Goal: Task Accomplishment & Management: Use online tool/utility

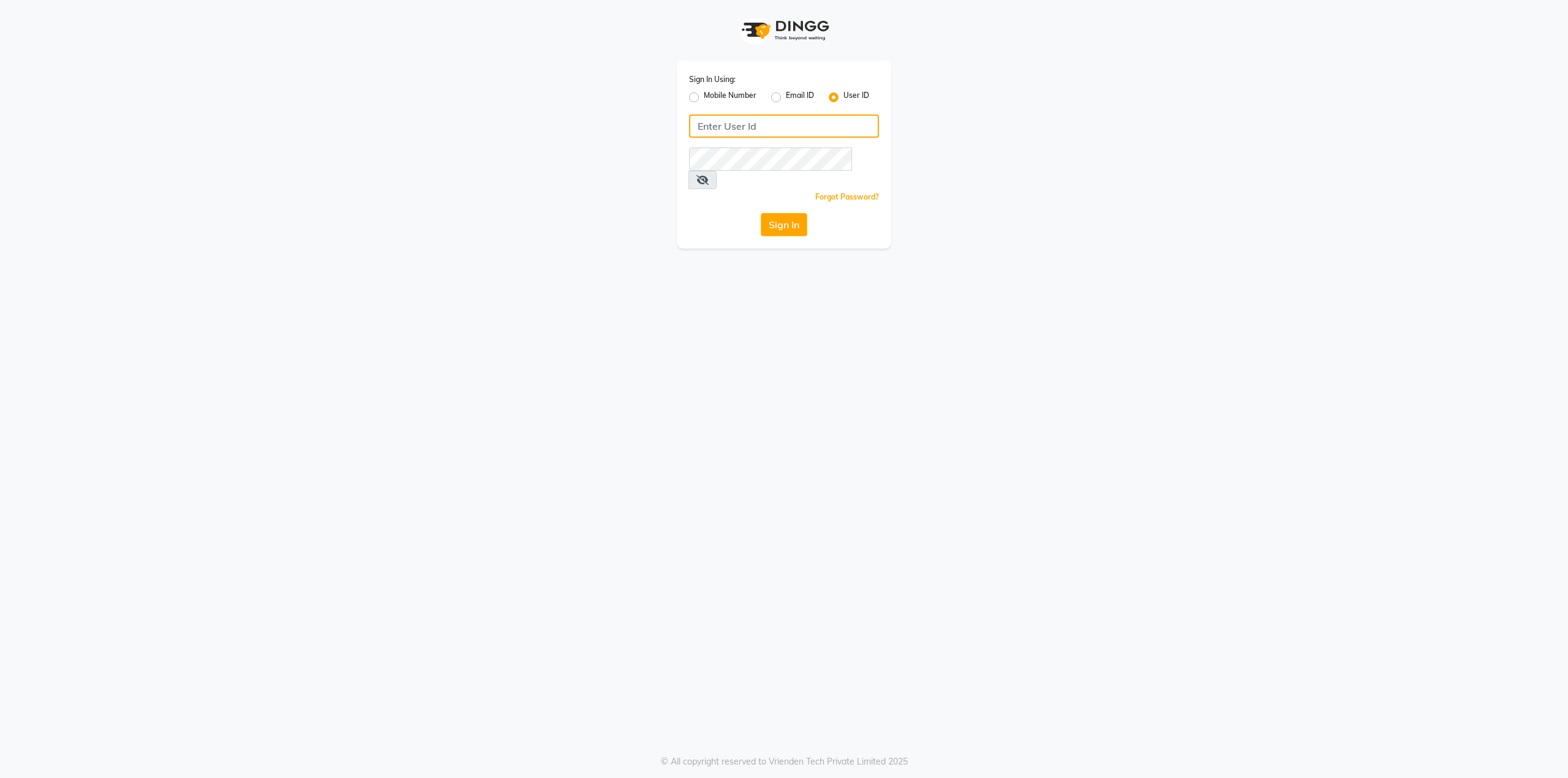
type input "9536798067"
click at [695, 91] on div "Mobile Number" at bounding box center [722, 98] width 67 height 15
click at [704, 96] on label "Mobile Number" at bounding box center [730, 98] width 53 height 15
click at [704, 96] on input "Mobile Number" at bounding box center [708, 94] width 8 height 8
radio input "true"
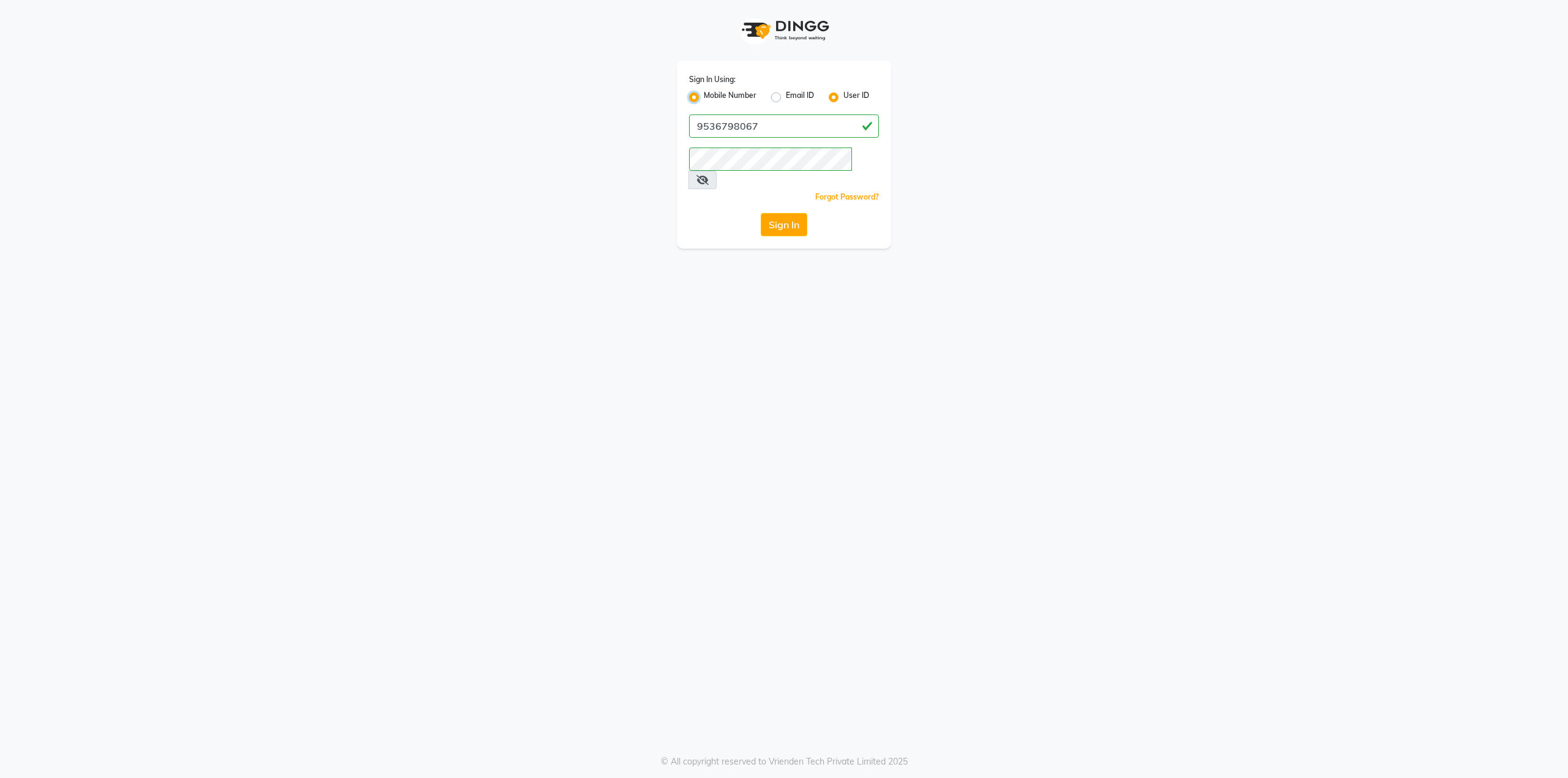
radio input "false"
click at [782, 124] on input "Username" at bounding box center [805, 126] width 149 height 24
type input "9536798067"
click at [777, 213] on button "Sign In" at bounding box center [783, 224] width 46 height 24
